Goal: Task Accomplishment & Management: Manage account settings

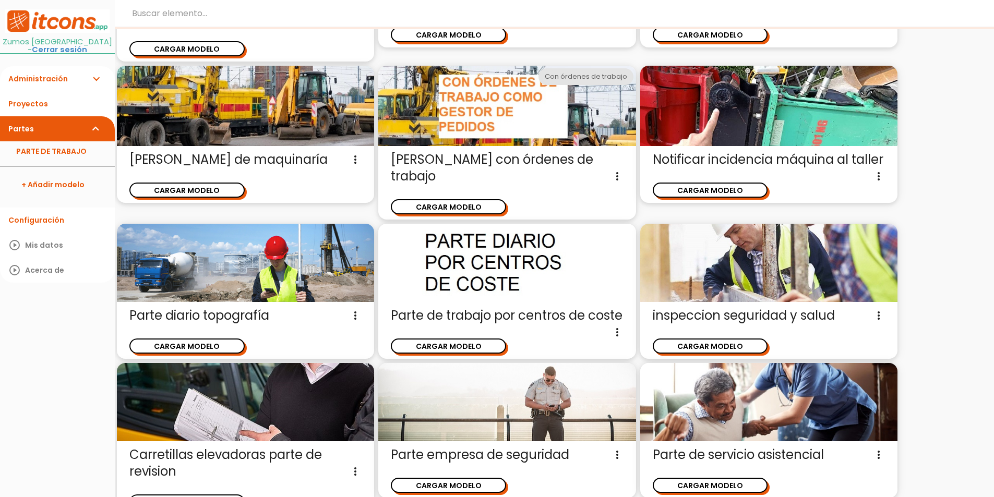
scroll to position [1189, 0]
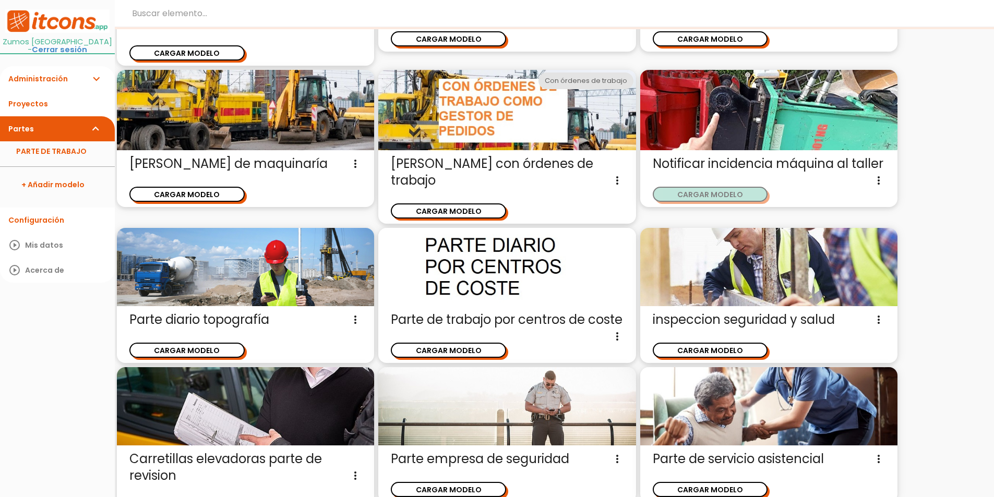
click at [701, 196] on button "CARGAR MODELO" at bounding box center [709, 194] width 115 height 15
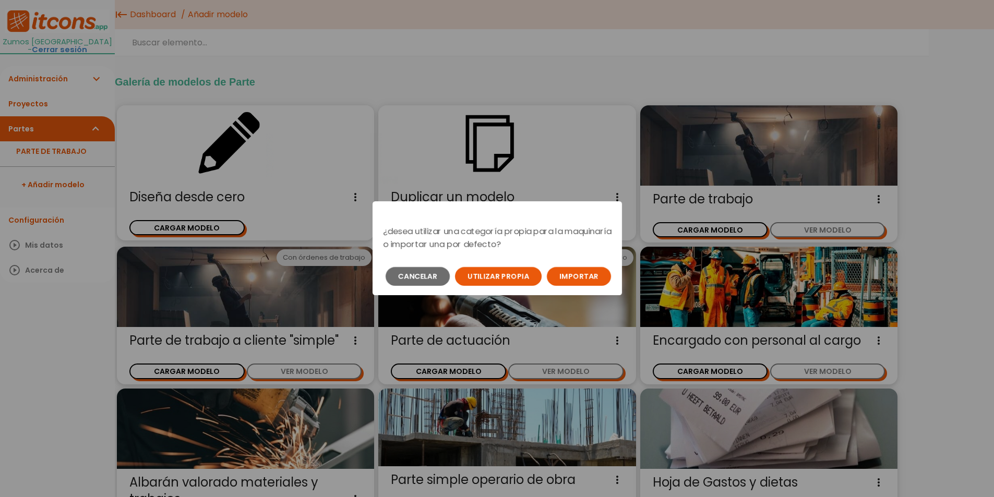
click at [581, 277] on button "Importar" at bounding box center [579, 276] width 64 height 19
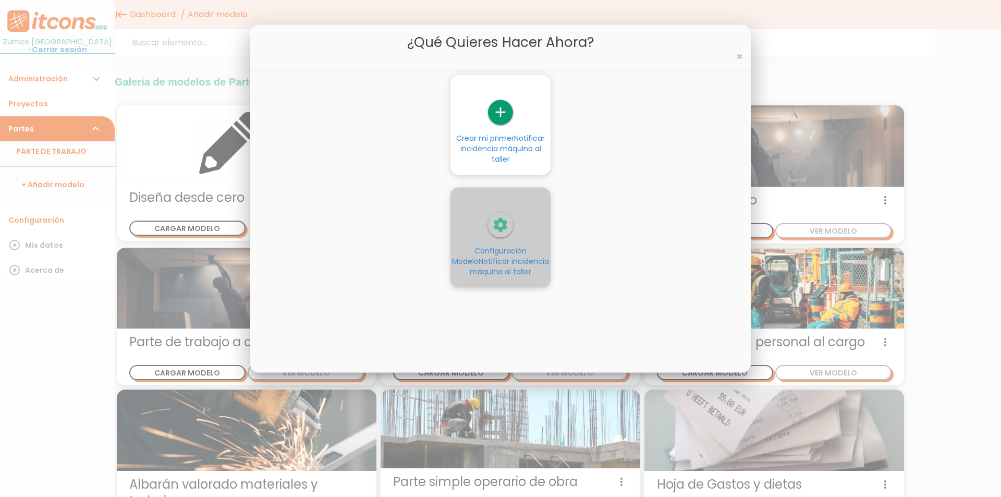
click at [496, 241] on link "settings Configuración Modelo Notificar incidencia máquina al taller" at bounding box center [501, 244] width 100 height 65
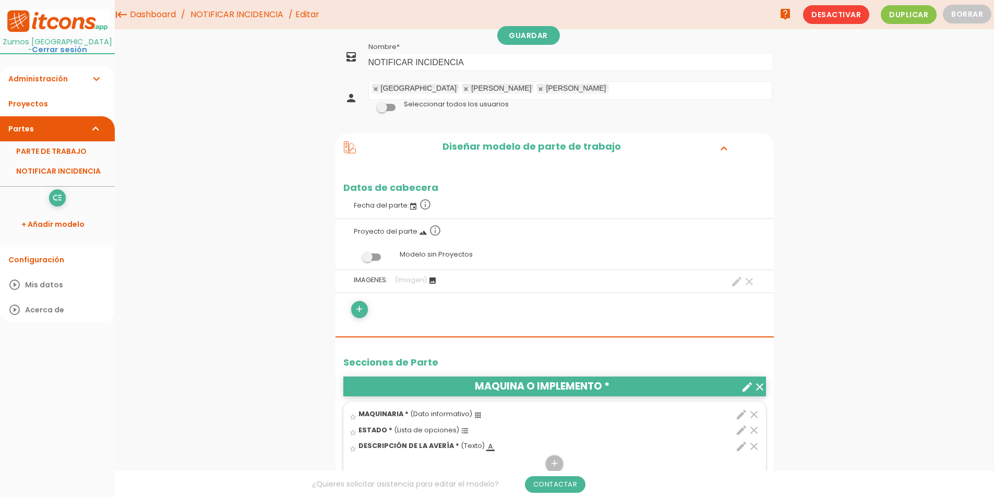
click at [86, 128] on link "Partes expand_more" at bounding box center [57, 128] width 115 height 25
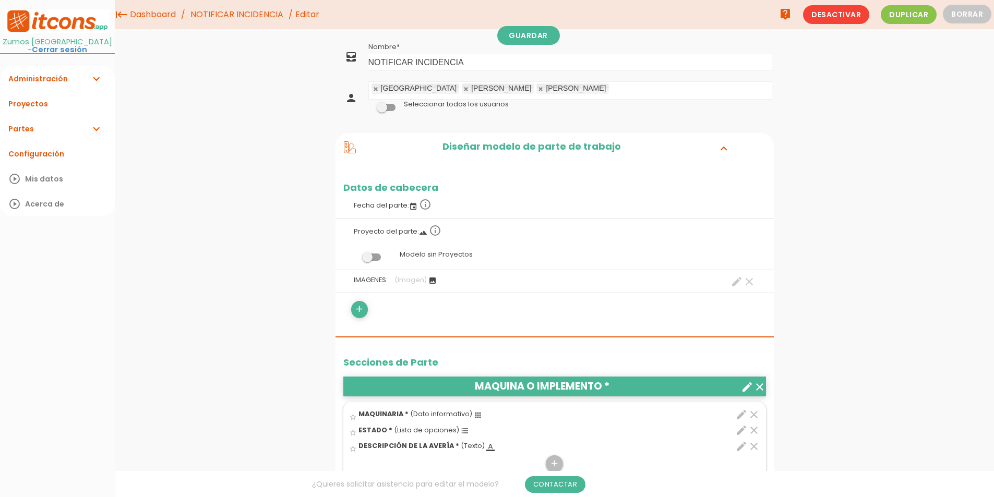
click at [86, 128] on link "Partes expand_more" at bounding box center [57, 128] width 115 height 25
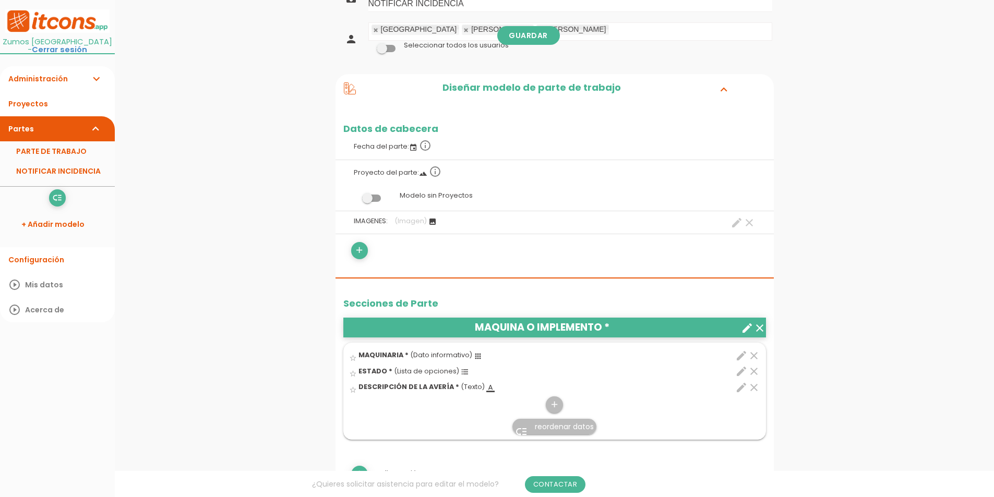
scroll to position [156, 0]
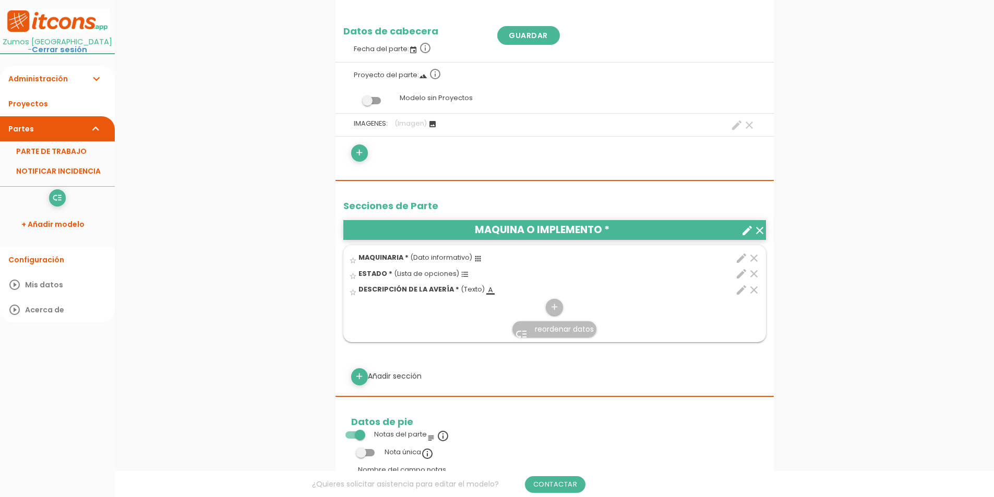
click at [738, 258] on icon "edit" at bounding box center [741, 258] width 13 height 13
select select "173"
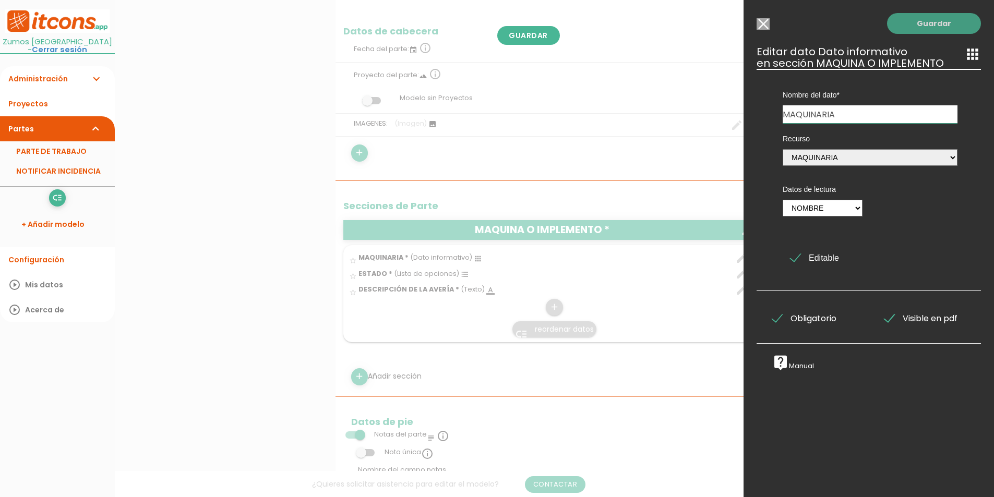
click at [947, 22] on link "Guardar" at bounding box center [934, 23] width 94 height 21
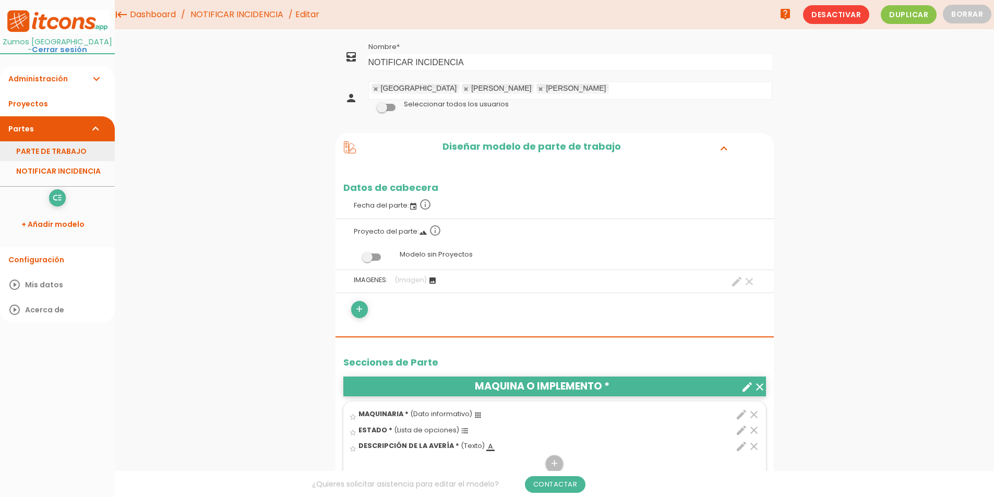
click at [70, 154] on link "PARTE DE TRABAJO" at bounding box center [57, 151] width 115 height 20
click at [843, 18] on span "Desactivar" at bounding box center [836, 14] width 66 height 19
click at [968, 11] on button "Borrar" at bounding box center [966, 14] width 49 height 19
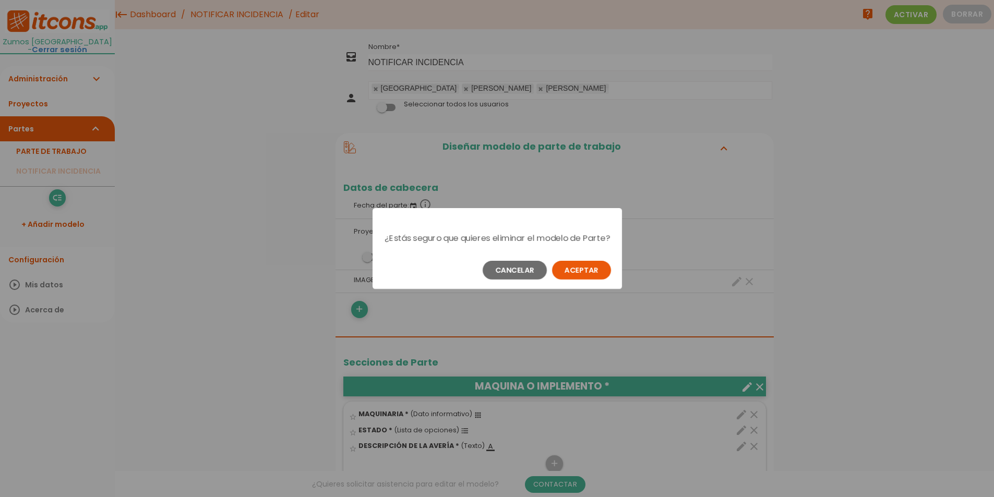
click at [577, 280] on button "Aceptar" at bounding box center [581, 270] width 59 height 19
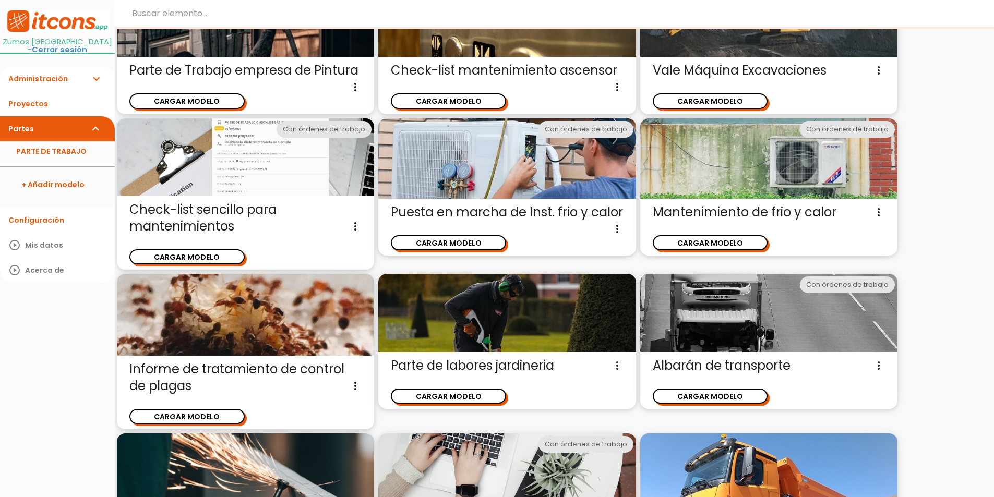
scroll to position [651, 0]
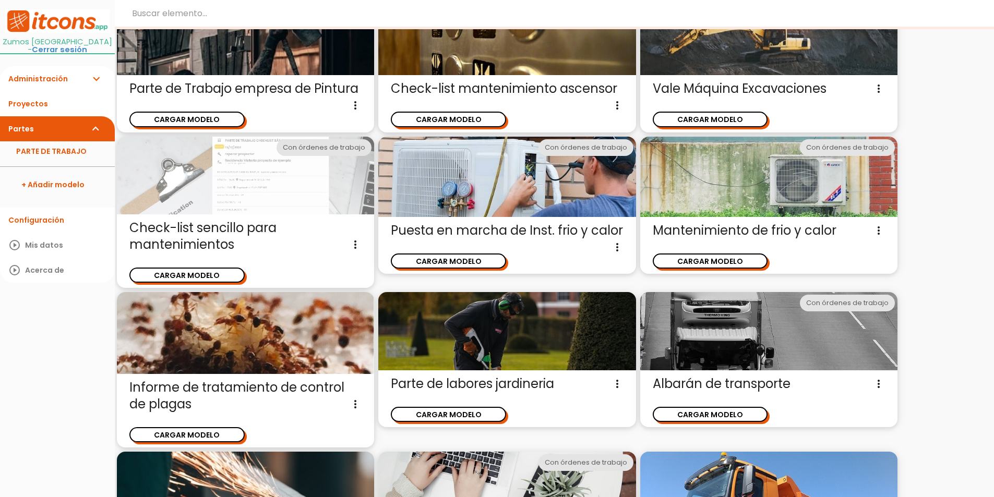
click at [240, 203] on img at bounding box center [245, 176] width 257 height 78
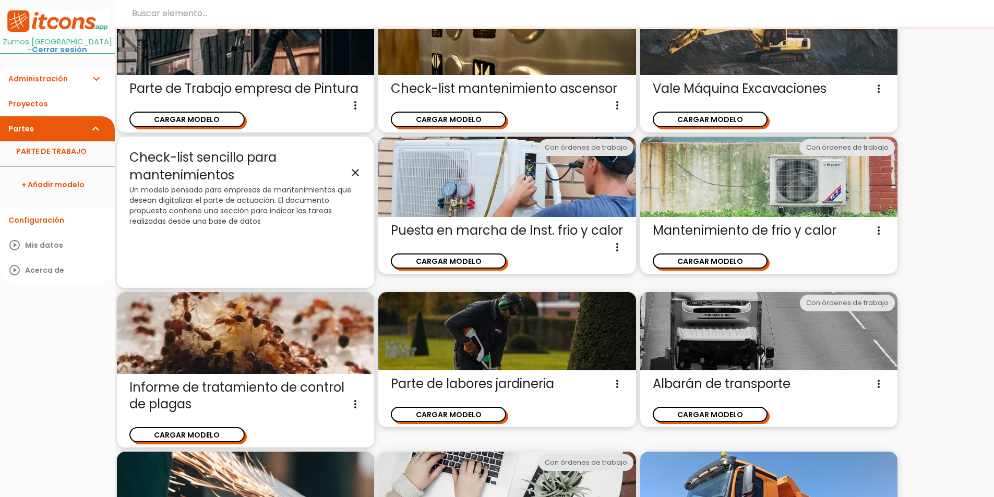
click at [355, 170] on icon "close" at bounding box center [355, 173] width 13 height 13
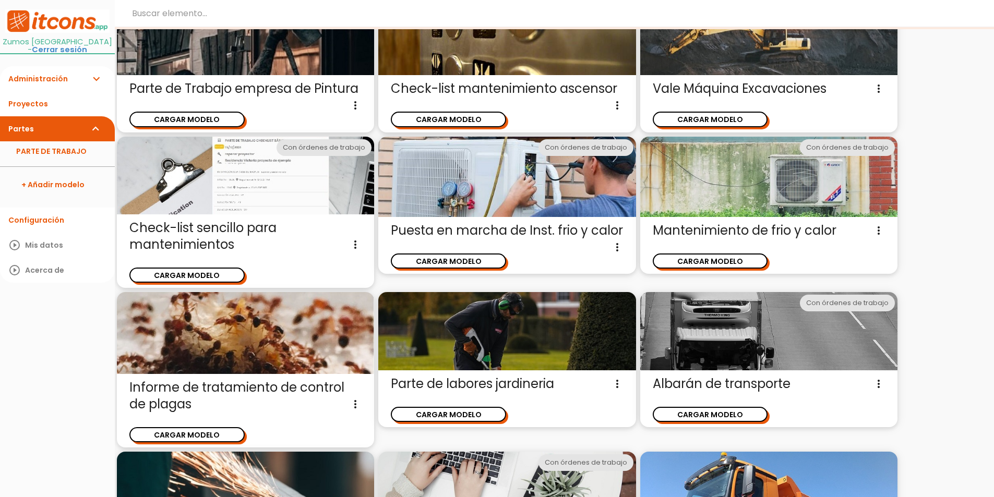
click at [945, 189] on div "close CARGAR MODELO chevron_right Galería de modelos de Parte Diseña desde cero…" at bounding box center [554, 299] width 879 height 1900
click at [64, 151] on link "PARTE DE TRABAJO" at bounding box center [57, 151] width 115 height 20
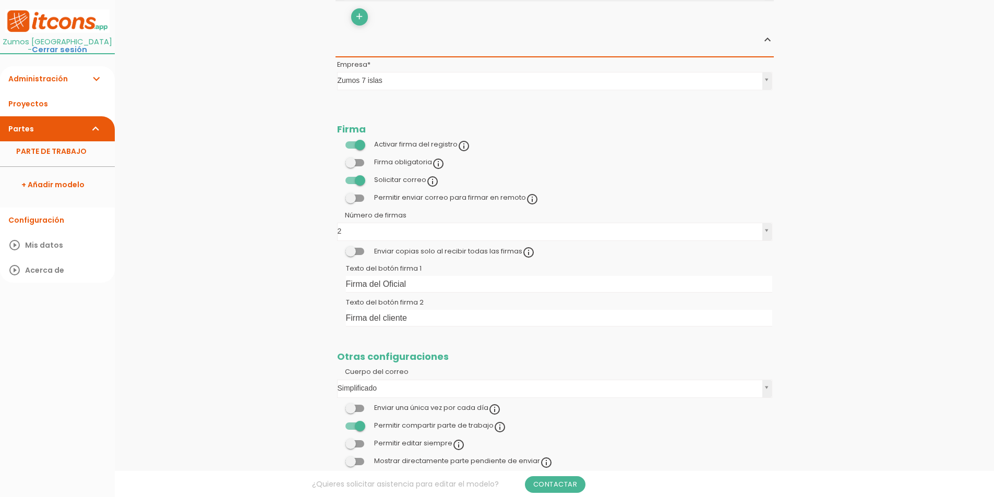
scroll to position [954, 0]
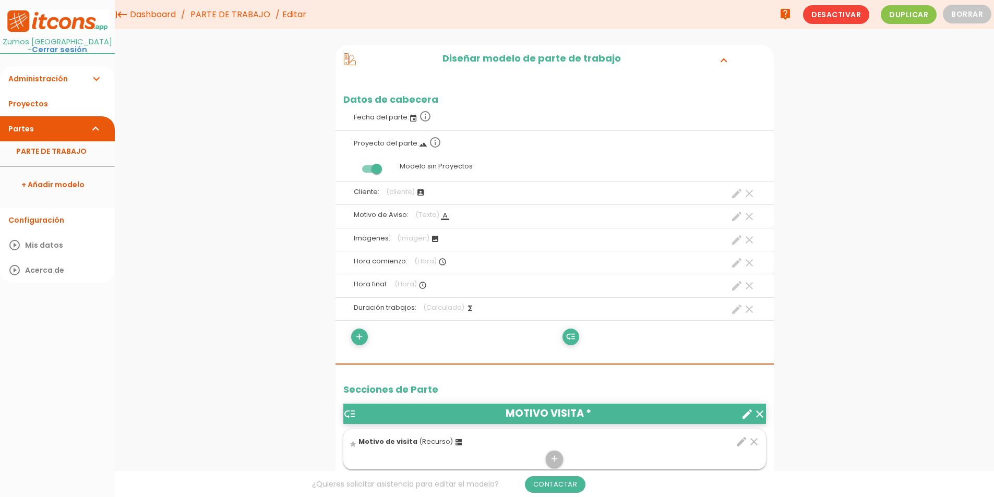
scroll to position [0, 0]
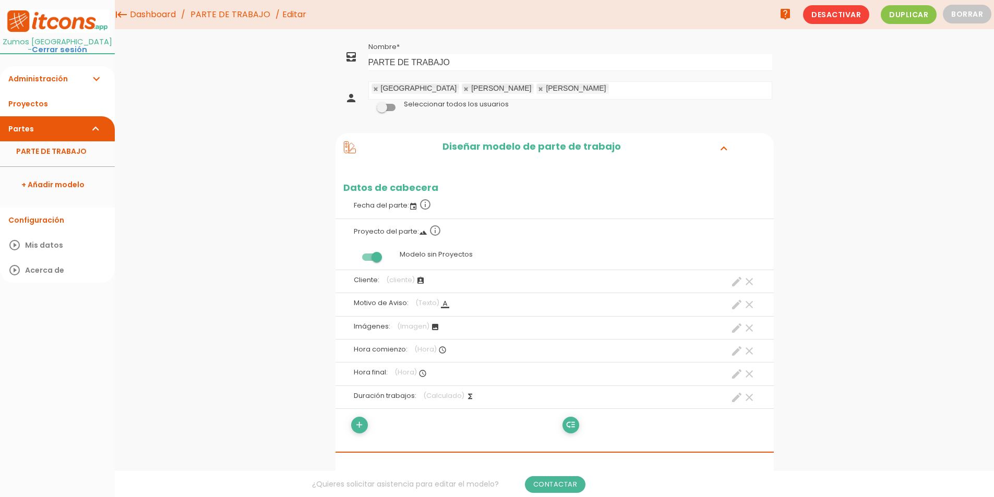
click at [46, 77] on link "Administración expand_more" at bounding box center [57, 78] width 115 height 25
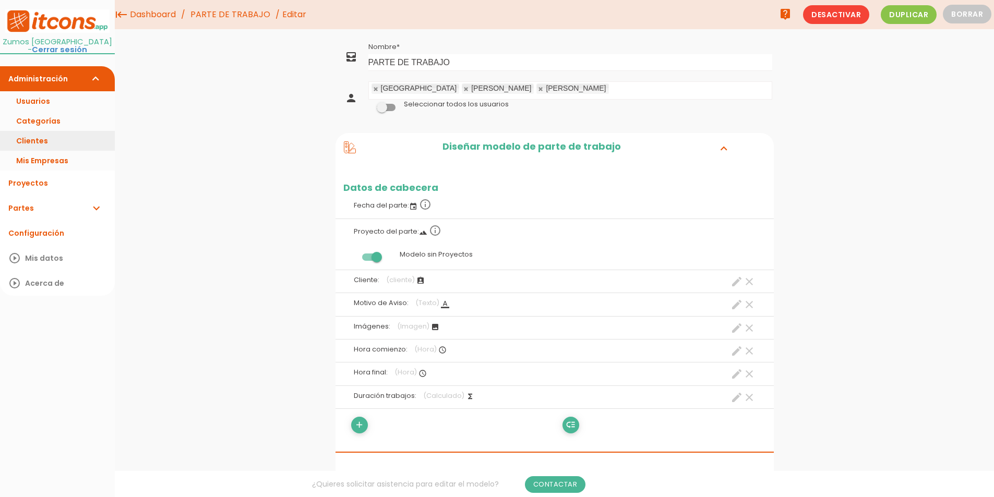
click at [37, 136] on link "Clientes" at bounding box center [57, 141] width 115 height 20
